Goal: Subscribe to service/newsletter

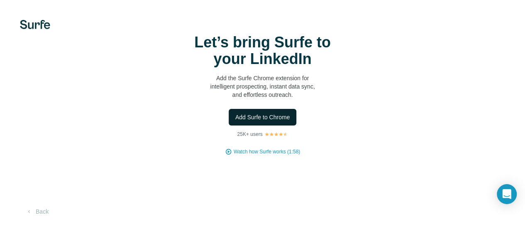
click at [235, 121] on span "Add Surfe to Chrome" at bounding box center [262, 117] width 55 height 8
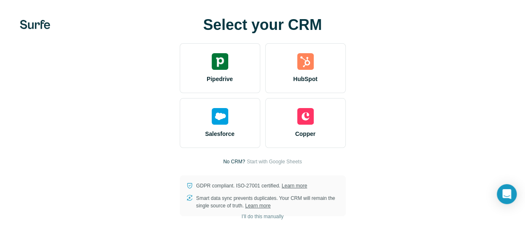
click at [0, 0] on div at bounding box center [0, 0] width 0 height 0
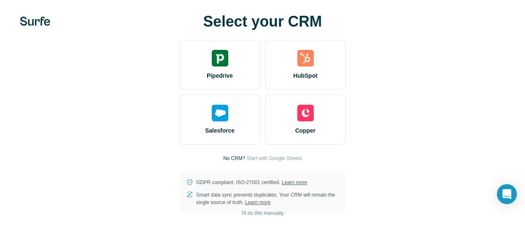
scroll to position [10, 0]
click at [247, 155] on span "Start with Google Sheets" at bounding box center [274, 157] width 55 height 7
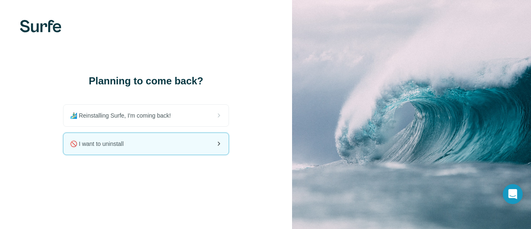
click at [192, 142] on div "🚫 I want to uninstall" at bounding box center [146, 144] width 165 height 22
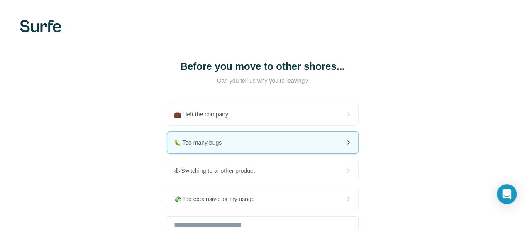
click at [167, 141] on div "🐛 Too many bugs" at bounding box center [262, 143] width 191 height 22
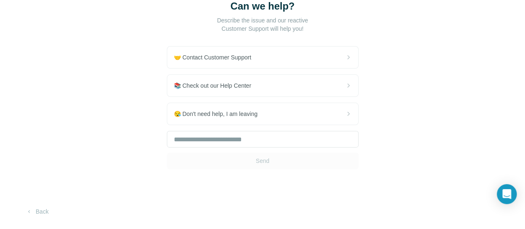
scroll to position [97, 0]
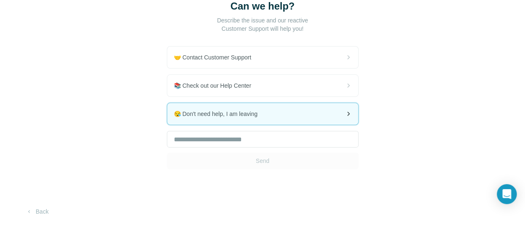
click at [167, 118] on div "😪 Don't need help, I am leaving" at bounding box center [262, 114] width 191 height 22
